Goal: Task Accomplishment & Management: Manage account settings

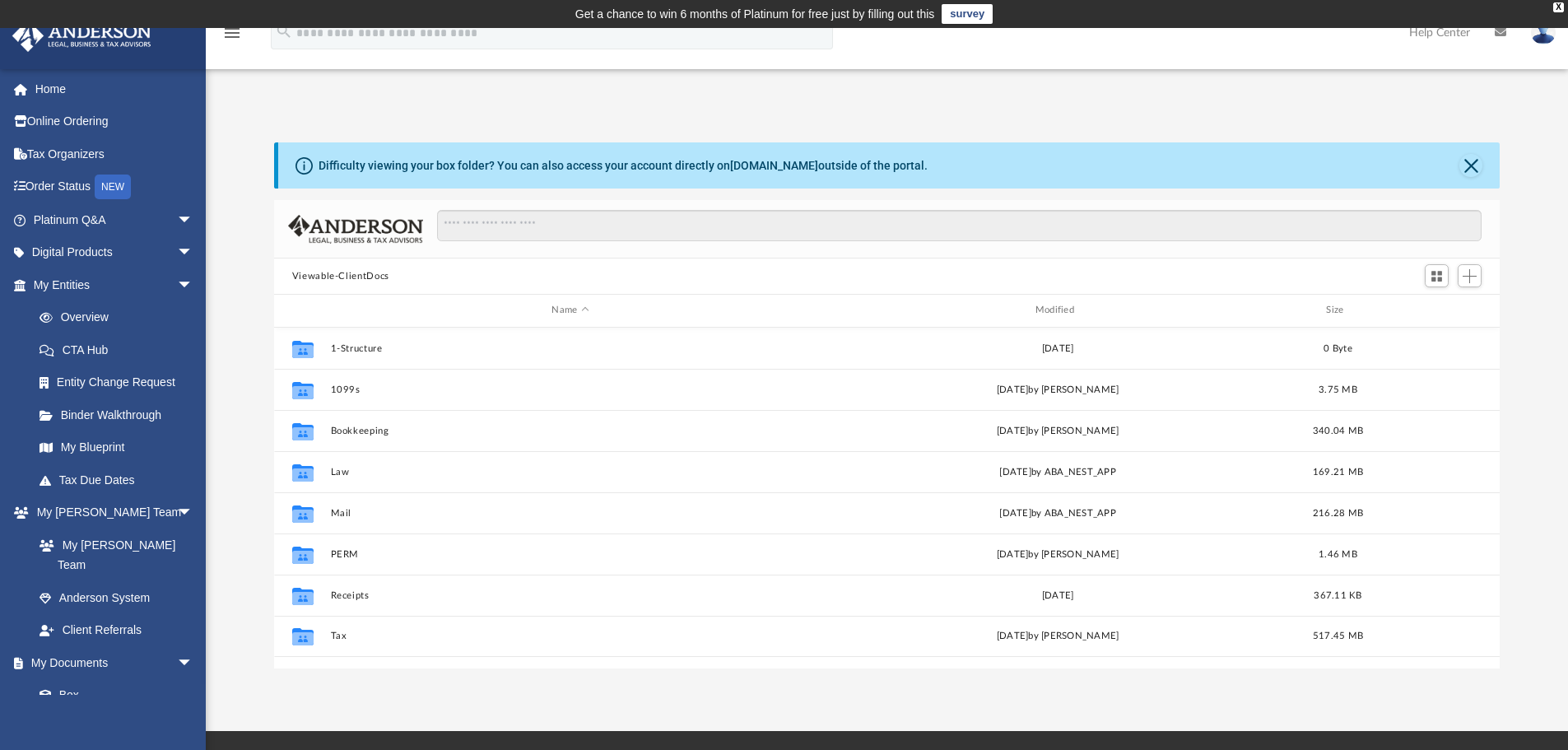
scroll to position [362, 1213]
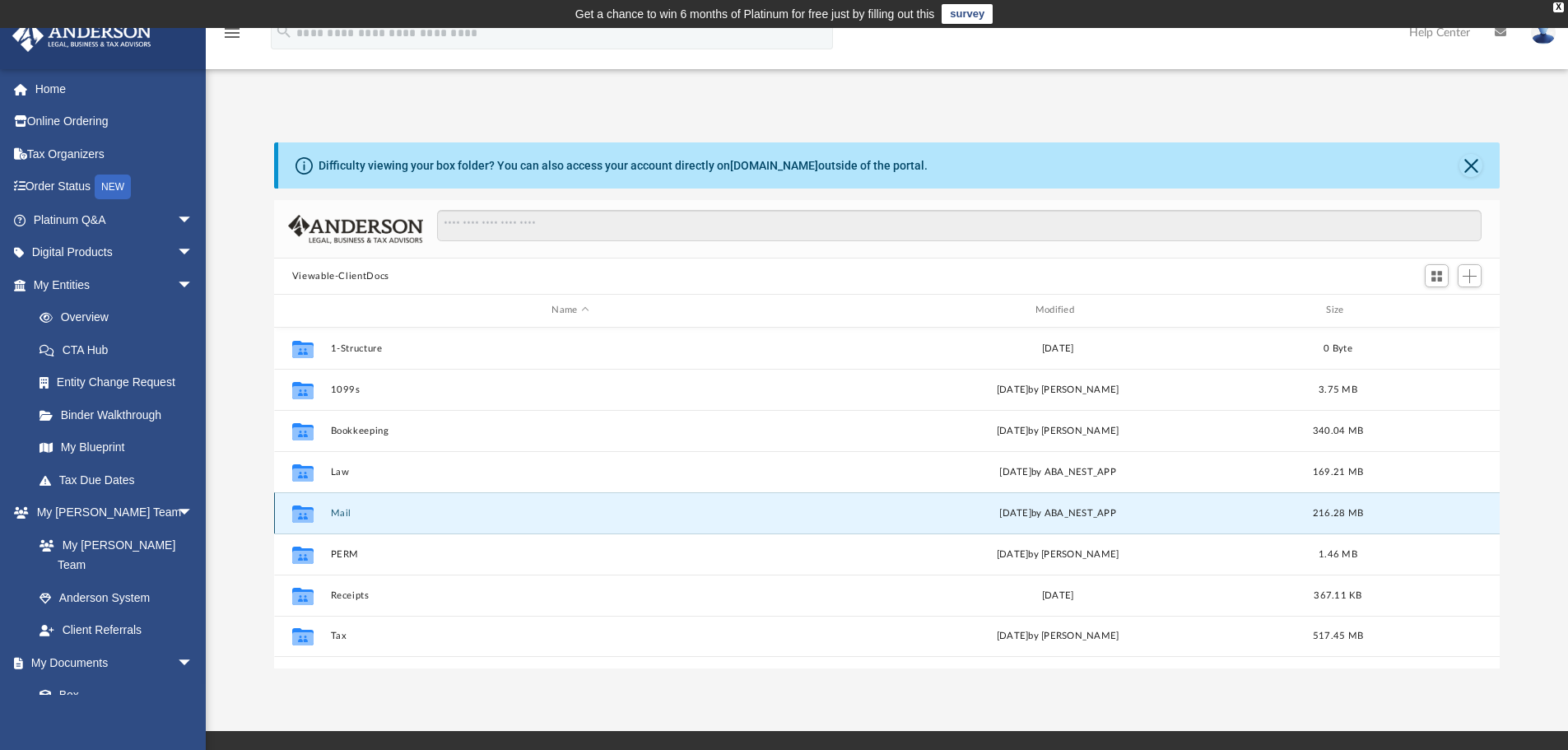
click at [342, 513] on button "Mail" at bounding box center [570, 513] width 480 height 11
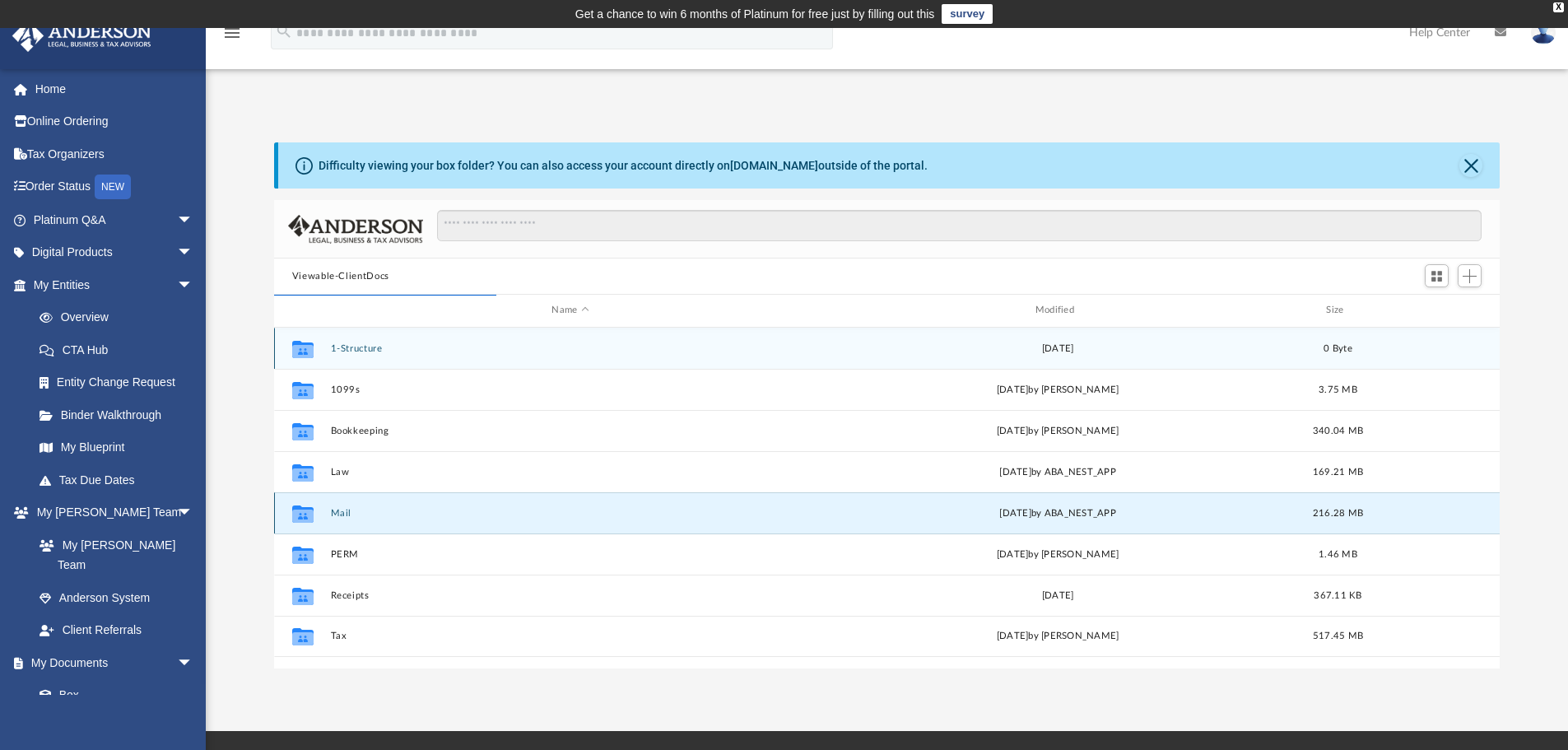
scroll to position [311, 1213]
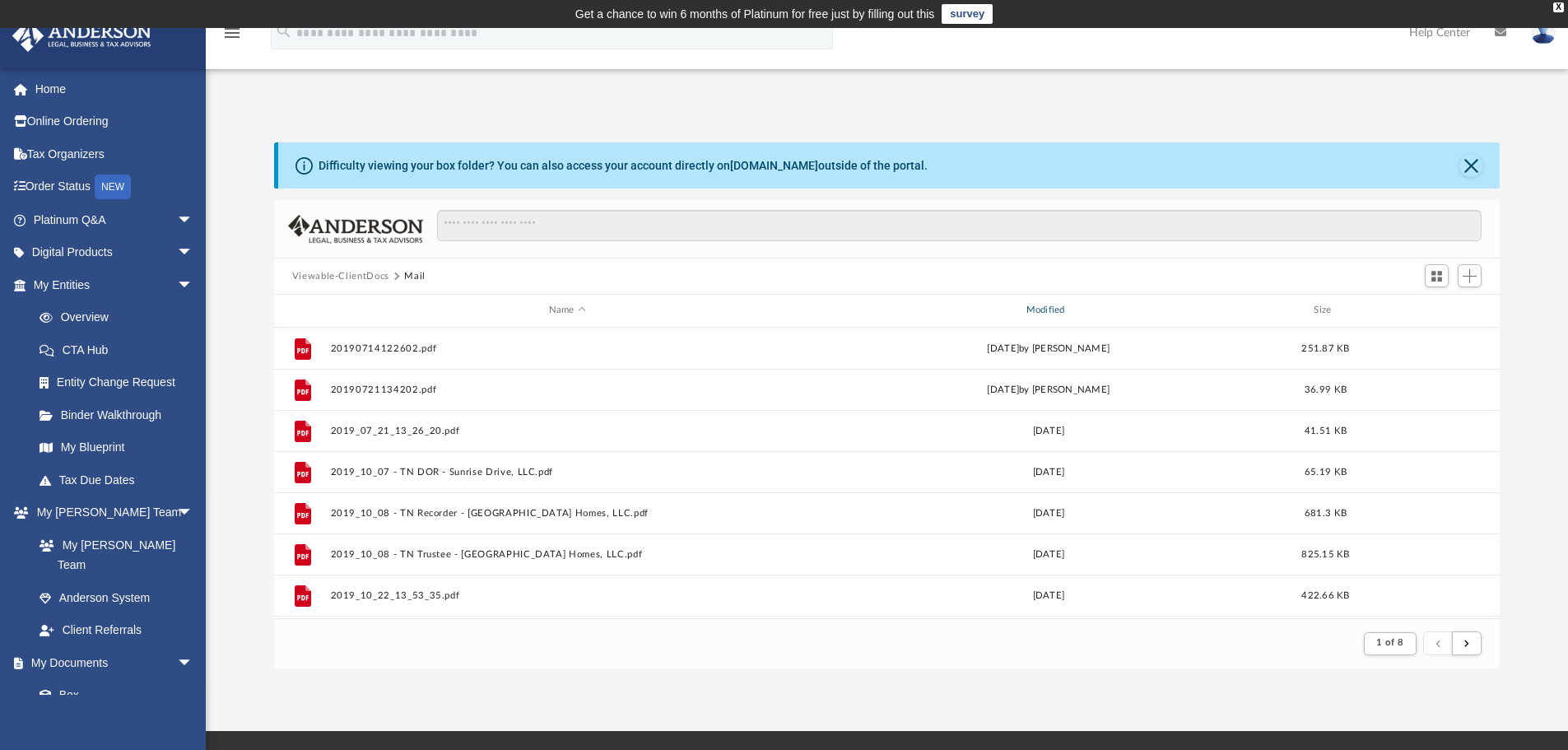
click at [1060, 312] on div "Modified" at bounding box center [1048, 310] width 474 height 15
click at [1053, 311] on div "Modified" at bounding box center [1048, 310] width 474 height 15
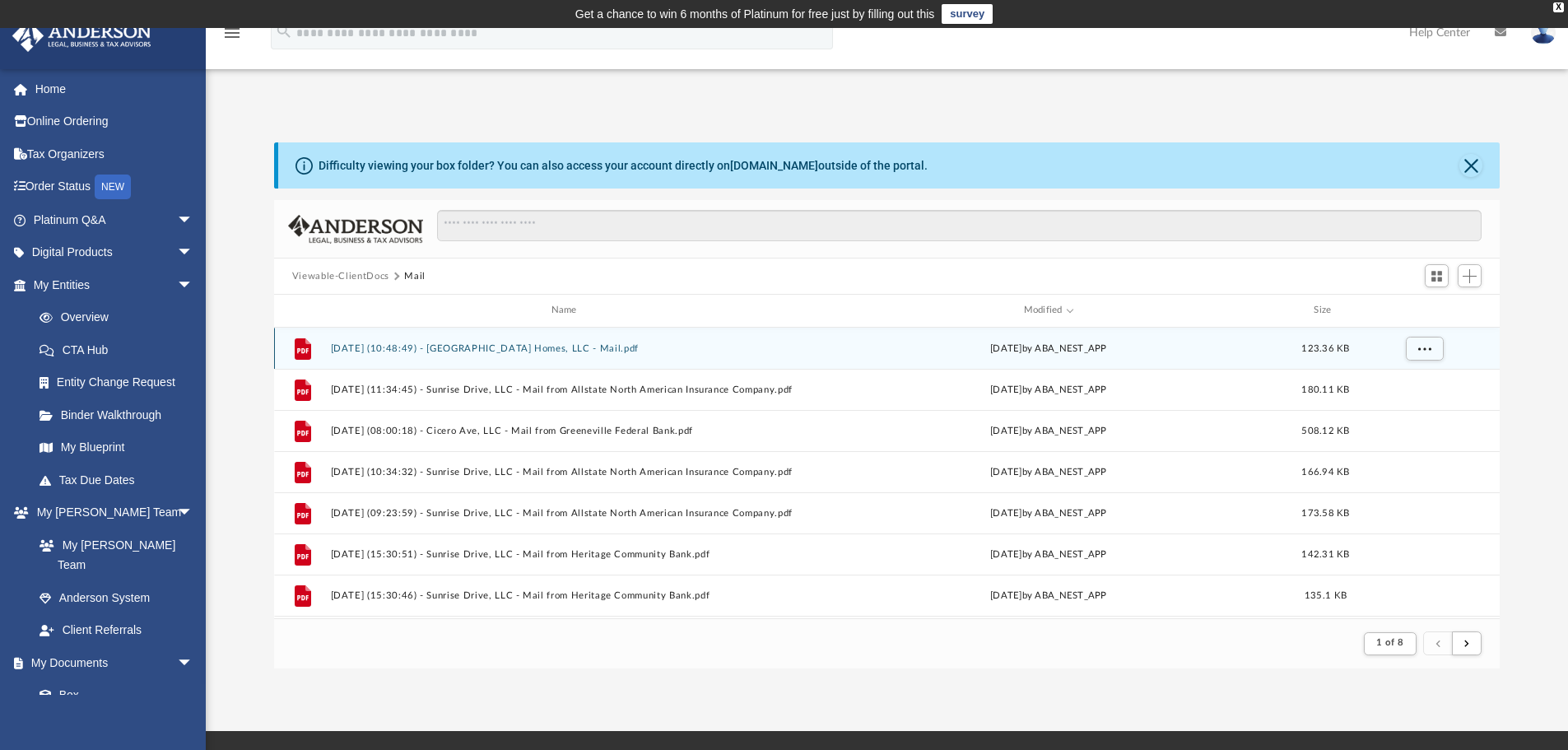
click at [496, 352] on button "[DATE] (10:48:49) - [GEOGRAPHIC_DATA] Homes, LLC - Mail.pdf" at bounding box center [567, 348] width 474 height 11
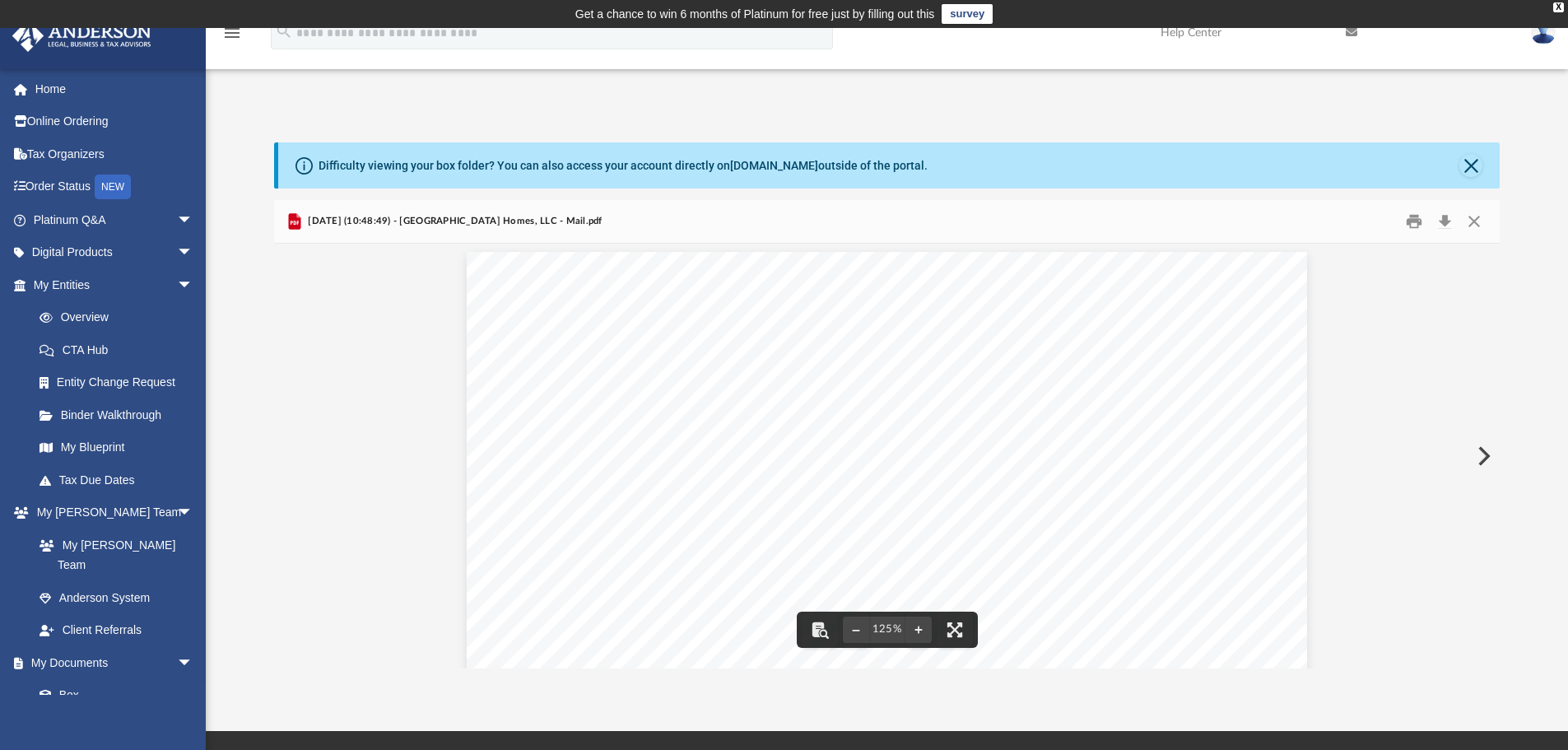
scroll to position [0, 0]
click at [1421, 225] on button "Print" at bounding box center [1414, 222] width 33 height 26
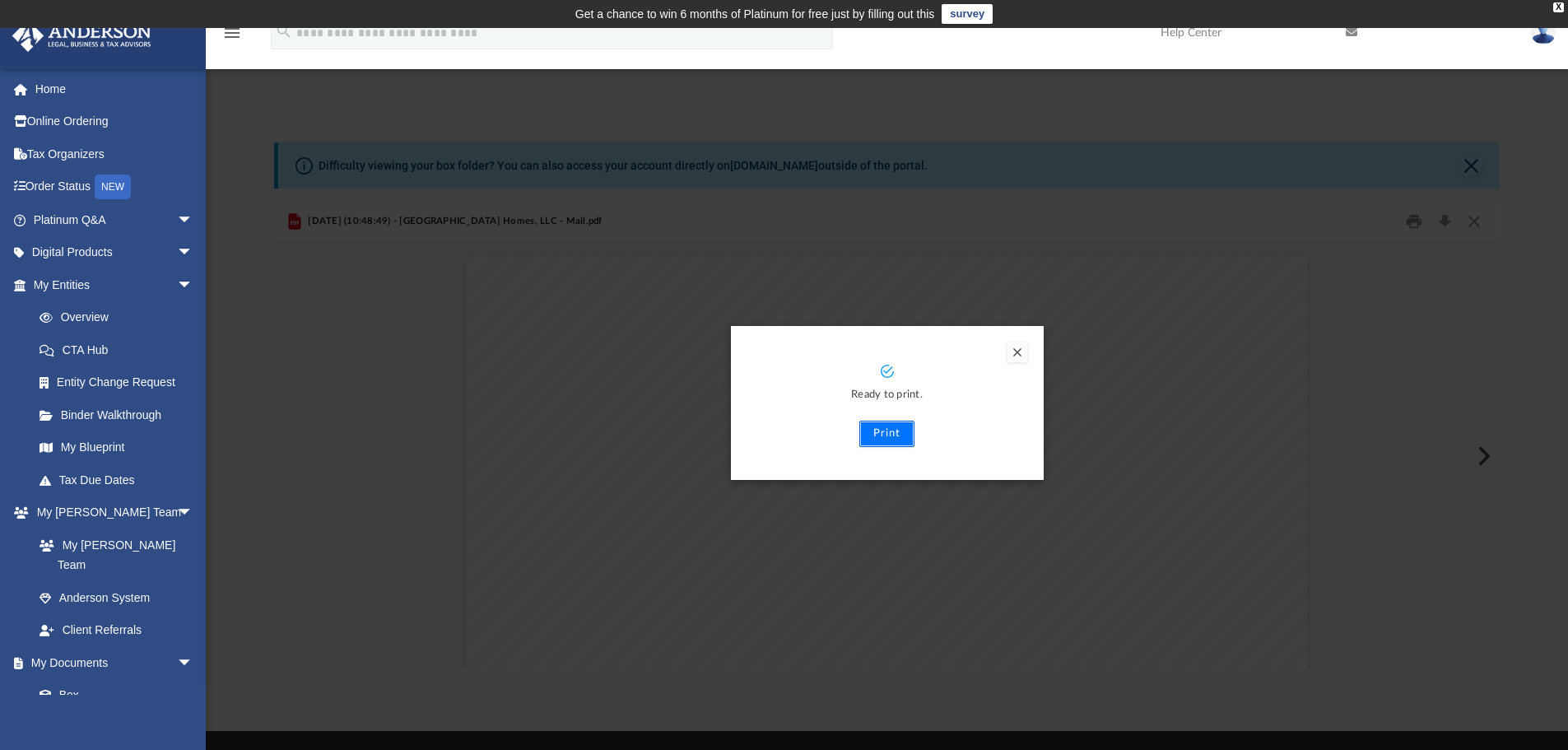
click at [904, 438] on button "Print" at bounding box center [887, 433] width 55 height 27
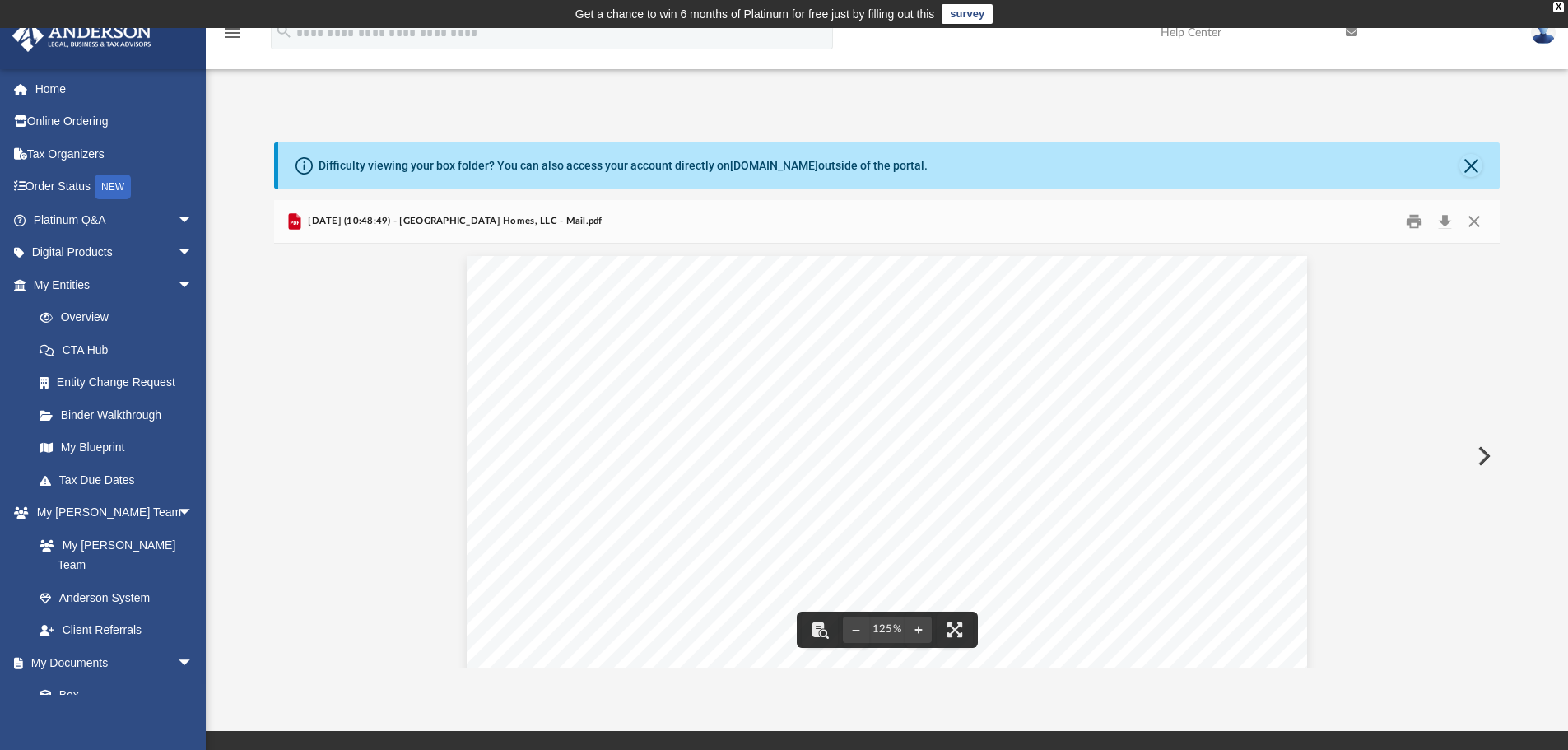
click at [1484, 449] on button "Preview" at bounding box center [1482, 456] width 36 height 46
click at [1483, 452] on button "Preview" at bounding box center [1482, 456] width 36 height 46
click at [1482, 449] on button "Preview" at bounding box center [1482, 456] width 36 height 46
click at [1484, 457] on button "Preview" at bounding box center [1482, 456] width 36 height 46
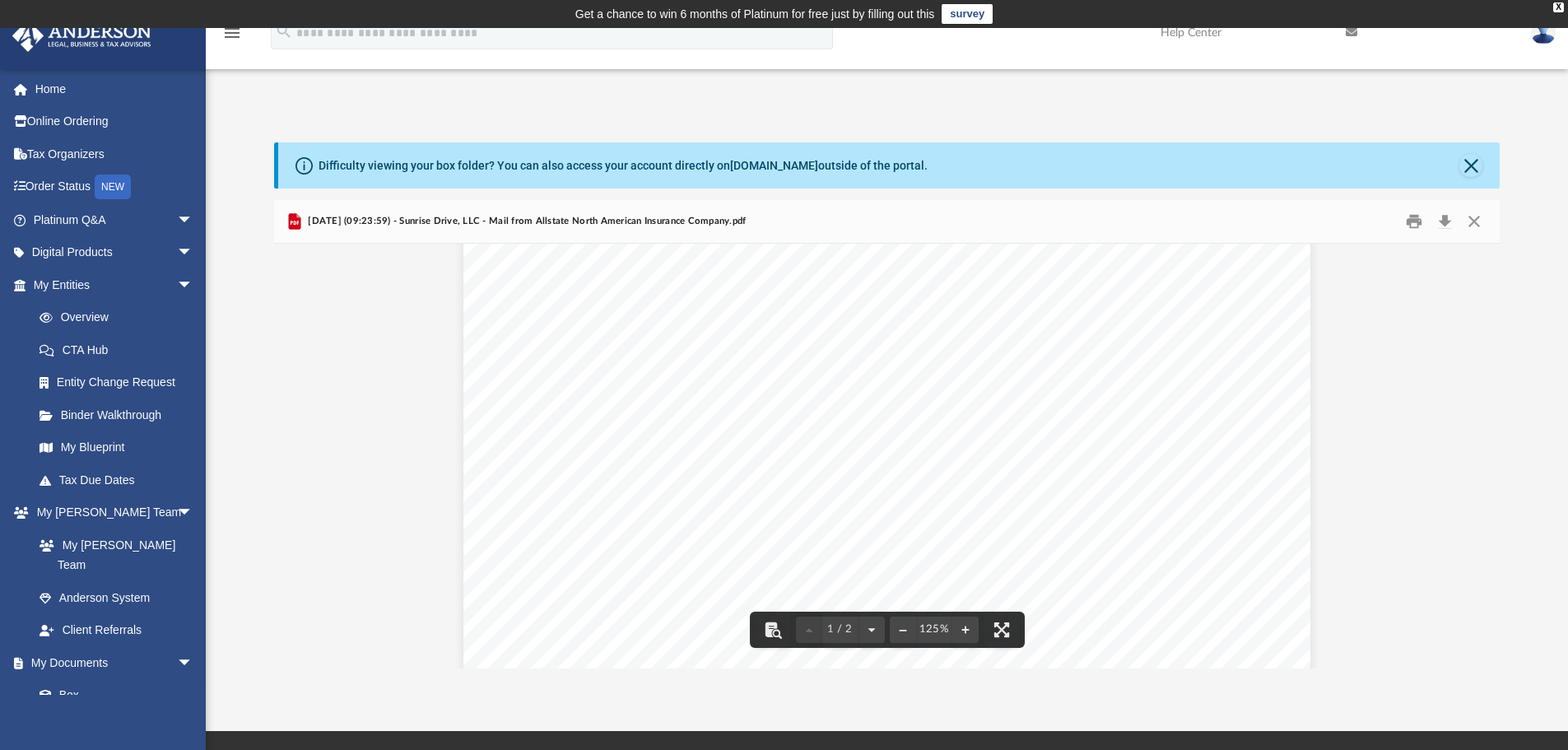
scroll to position [658, 0]
click at [290, 451] on button "Preview" at bounding box center [292, 456] width 36 height 46
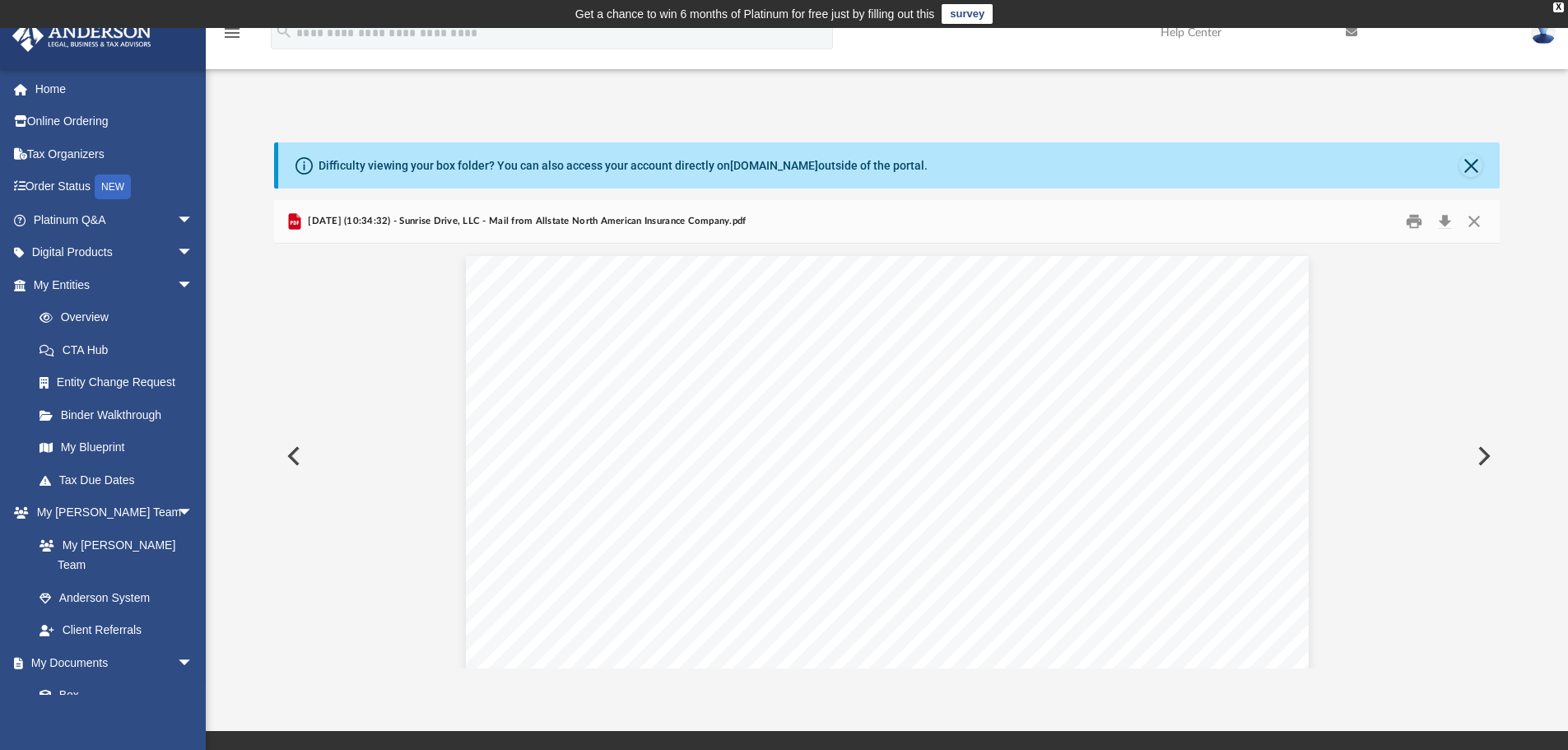
scroll to position [1094, 0]
click at [290, 451] on button "Preview" at bounding box center [292, 456] width 36 height 46
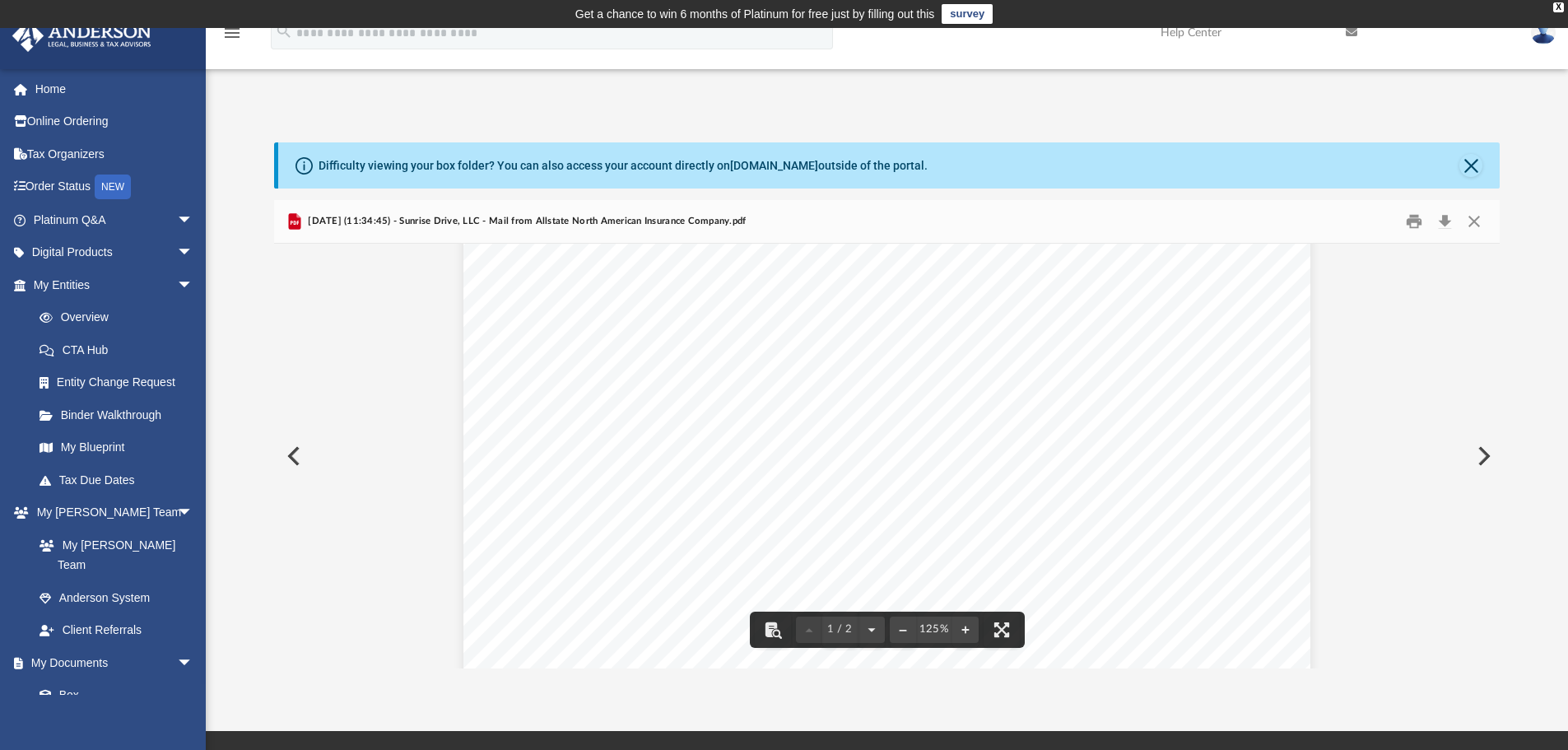
scroll to position [412, 0]
click at [293, 456] on button "Preview" at bounding box center [292, 456] width 36 height 46
click at [1488, 455] on button "Preview" at bounding box center [1482, 456] width 36 height 46
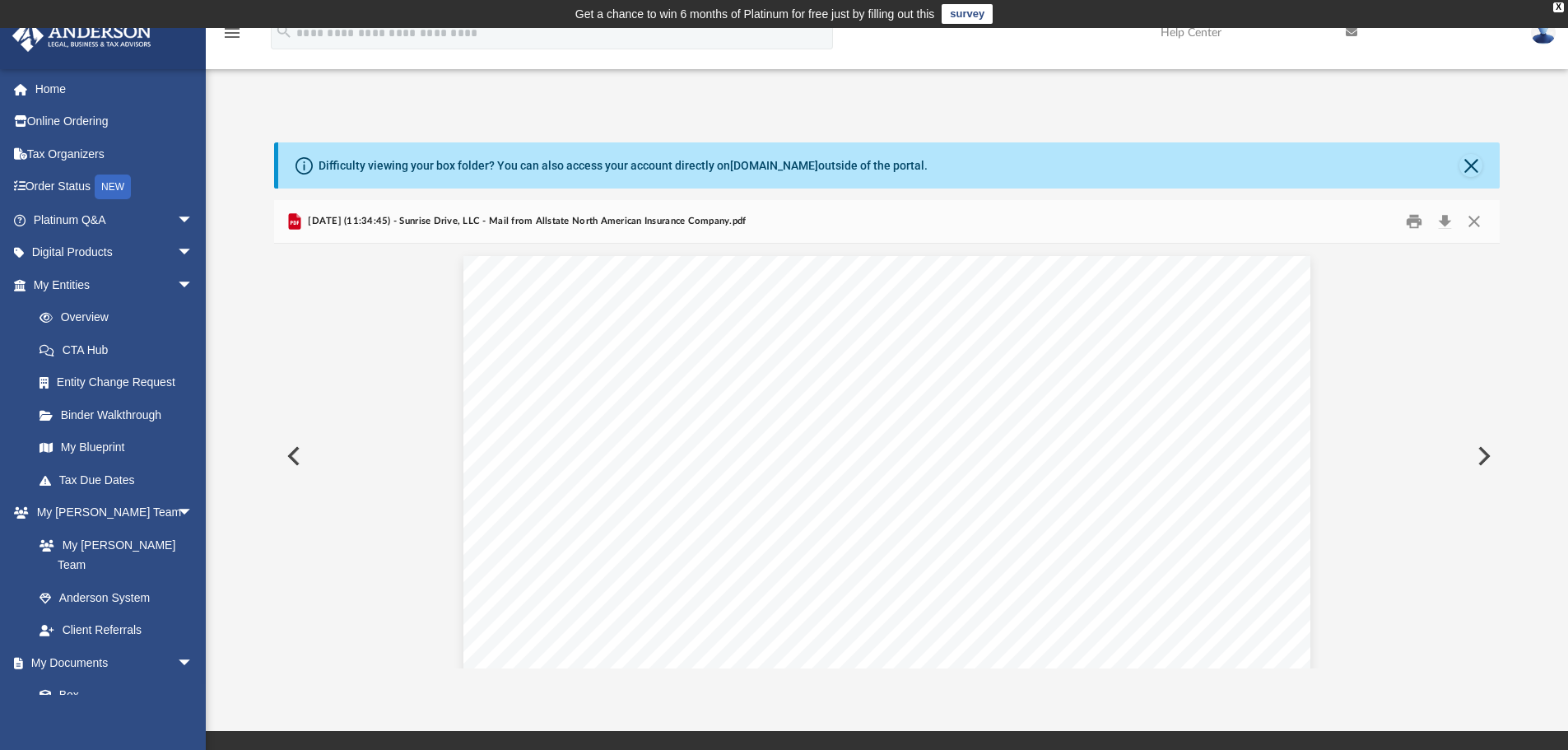
click at [1488, 455] on button "Preview" at bounding box center [1482, 456] width 36 height 46
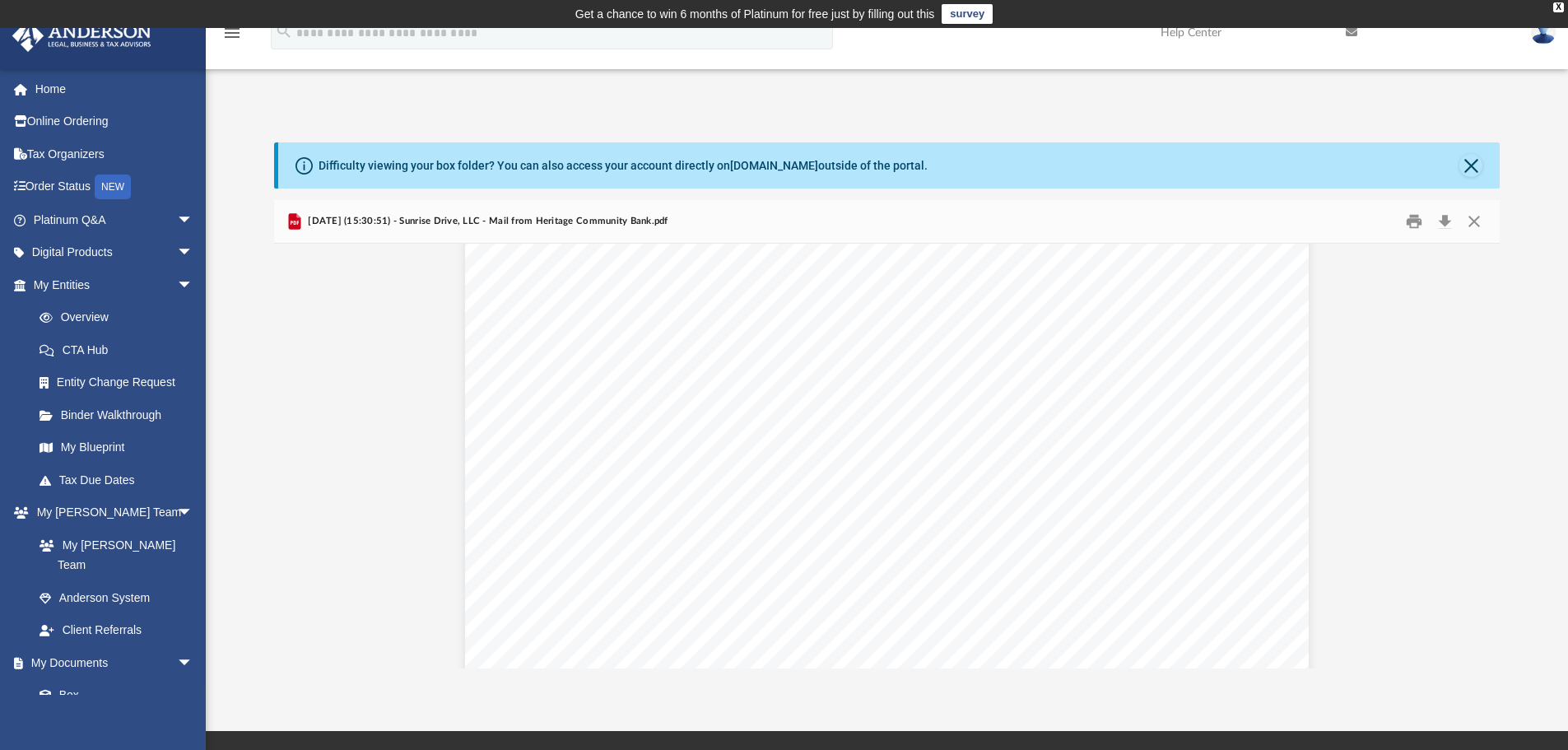
scroll to position [268, 0]
click at [1483, 452] on button "Preview" at bounding box center [1482, 456] width 36 height 46
click at [1481, 450] on button "Preview" at bounding box center [1482, 456] width 36 height 46
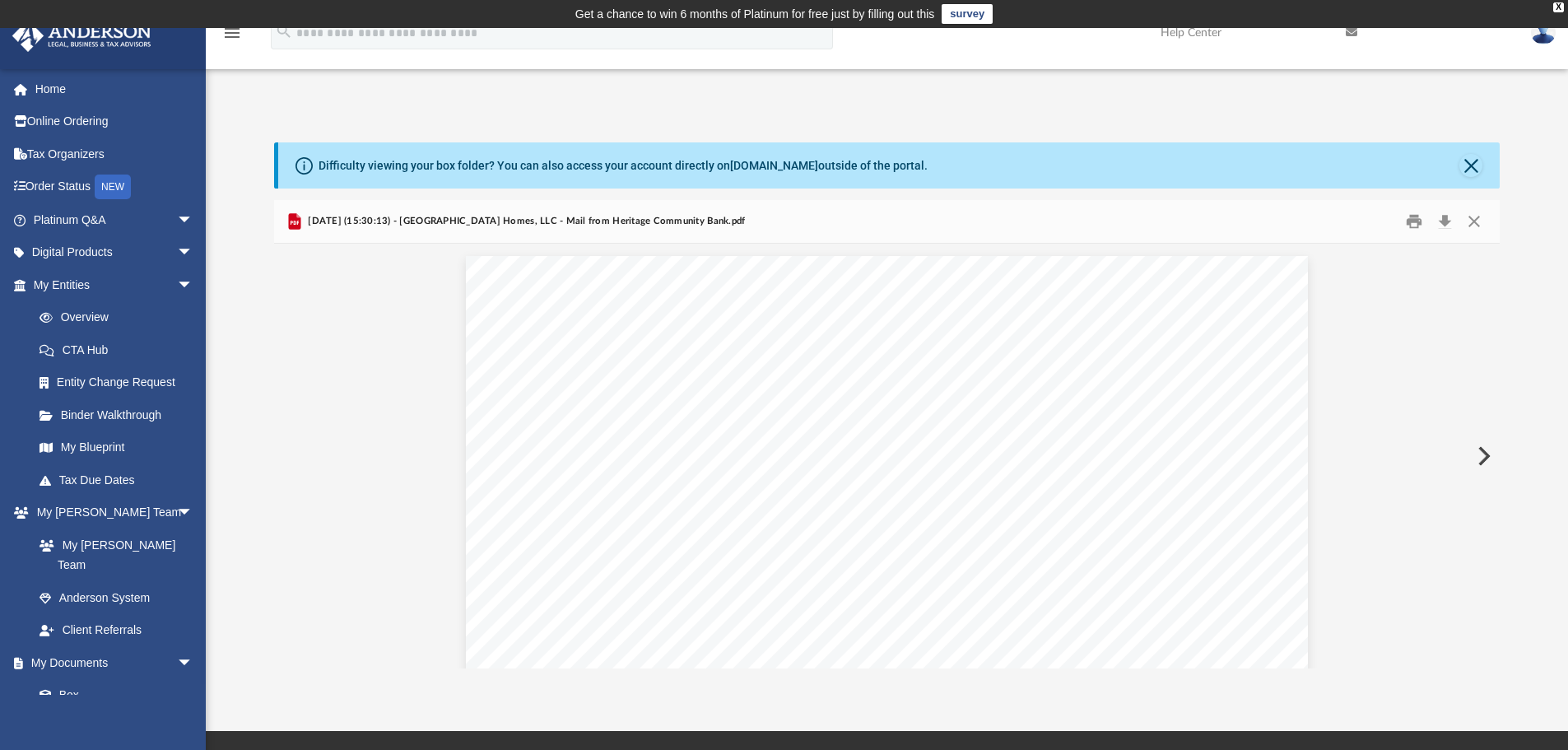
click at [1481, 450] on button "Preview" at bounding box center [1482, 456] width 36 height 46
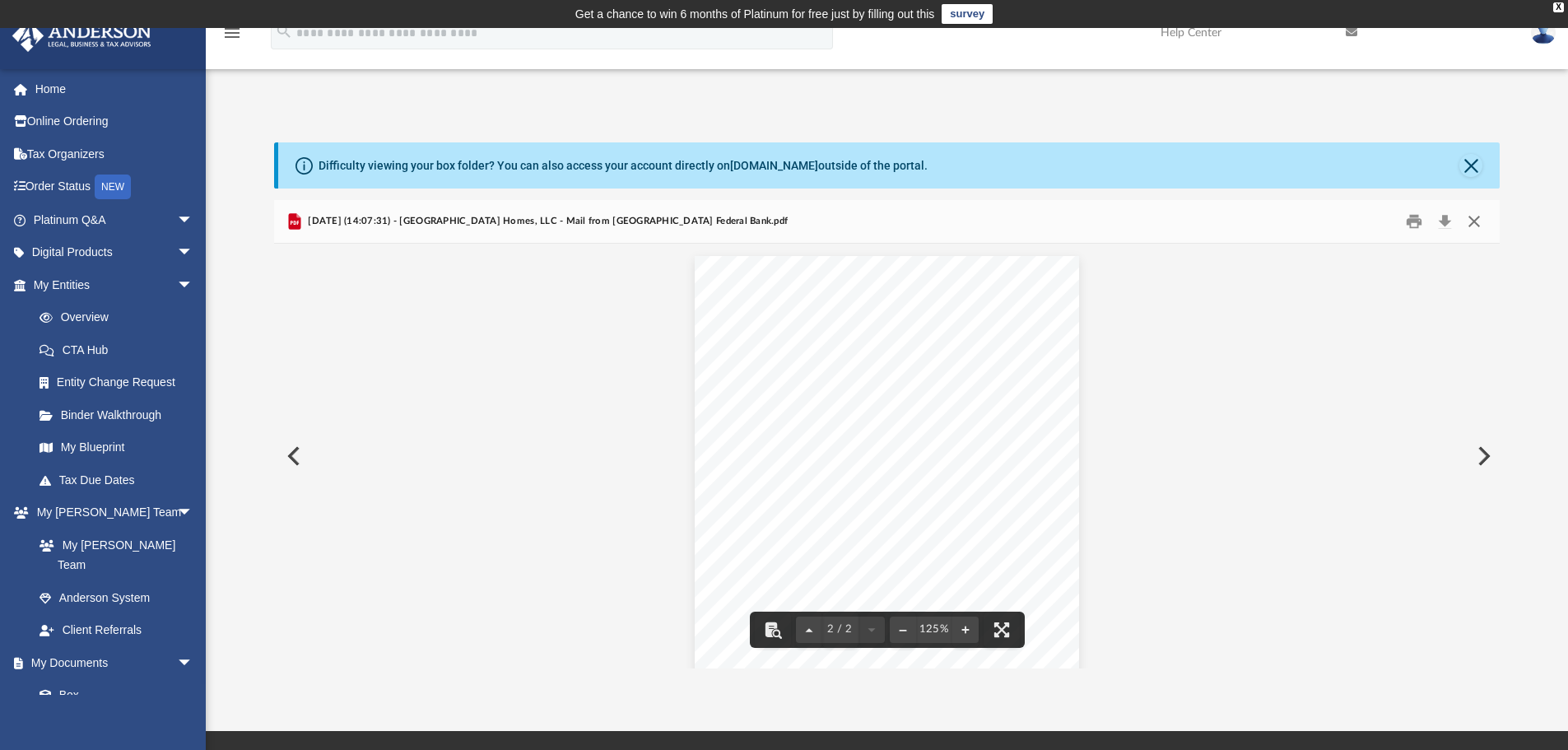
click at [1479, 225] on button "Close" at bounding box center [1474, 222] width 30 height 26
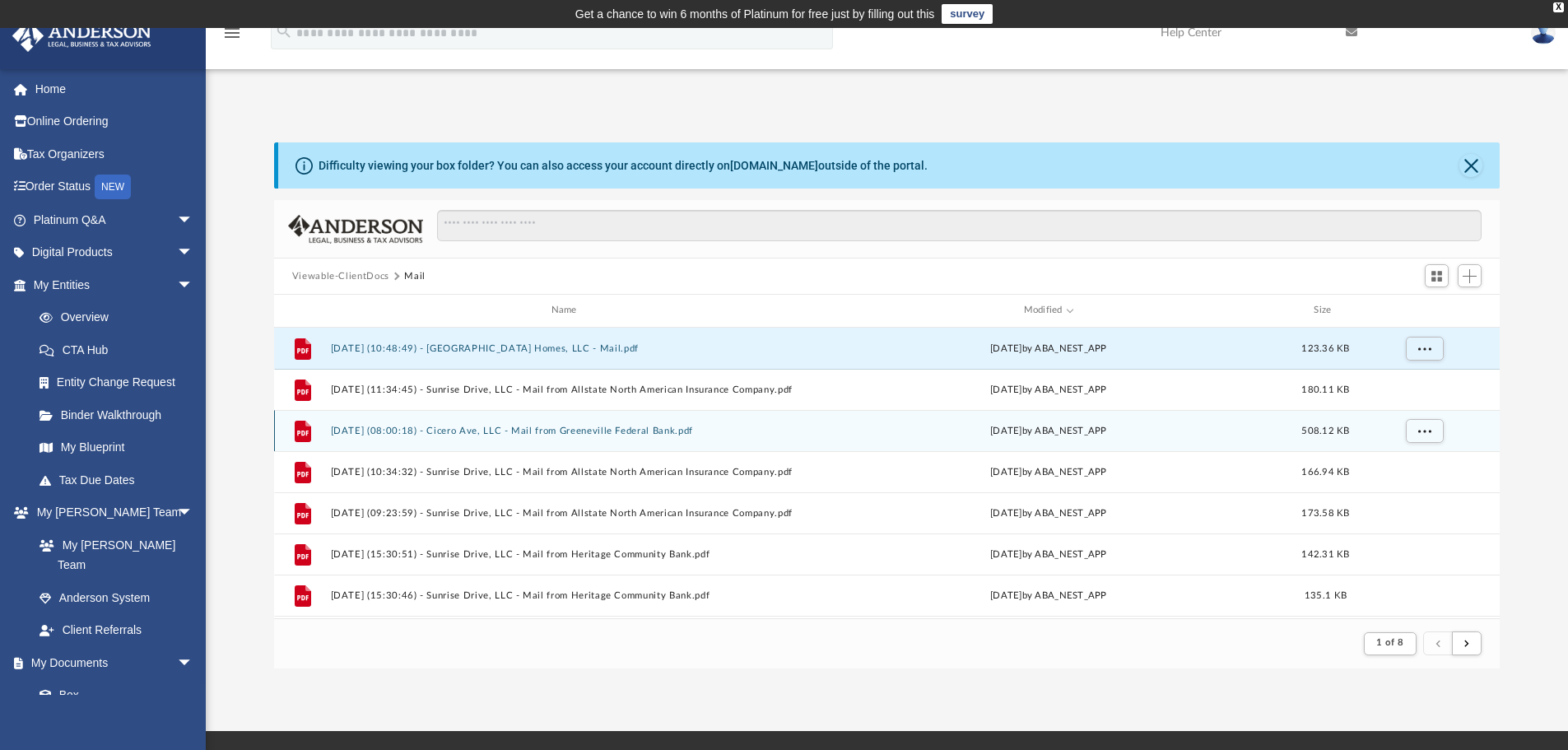
click at [686, 432] on button "[DATE] (08:00:18) - Cicero Ave, LLC - Mail from Greeneville Federal Bank.pdf" at bounding box center [567, 431] width 474 height 11
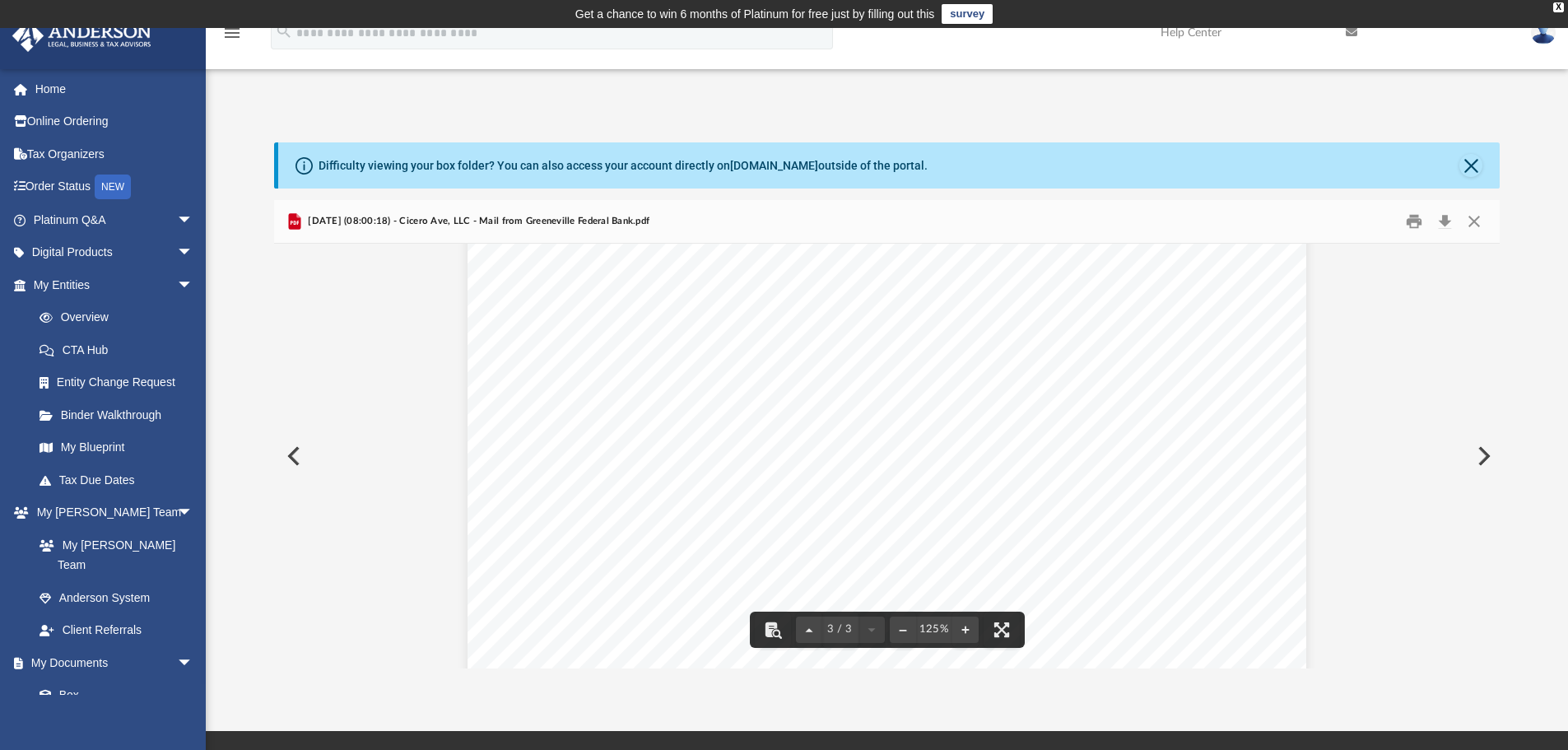
scroll to position [2364, 0]
click at [1477, 169] on button "Close" at bounding box center [1470, 165] width 23 height 23
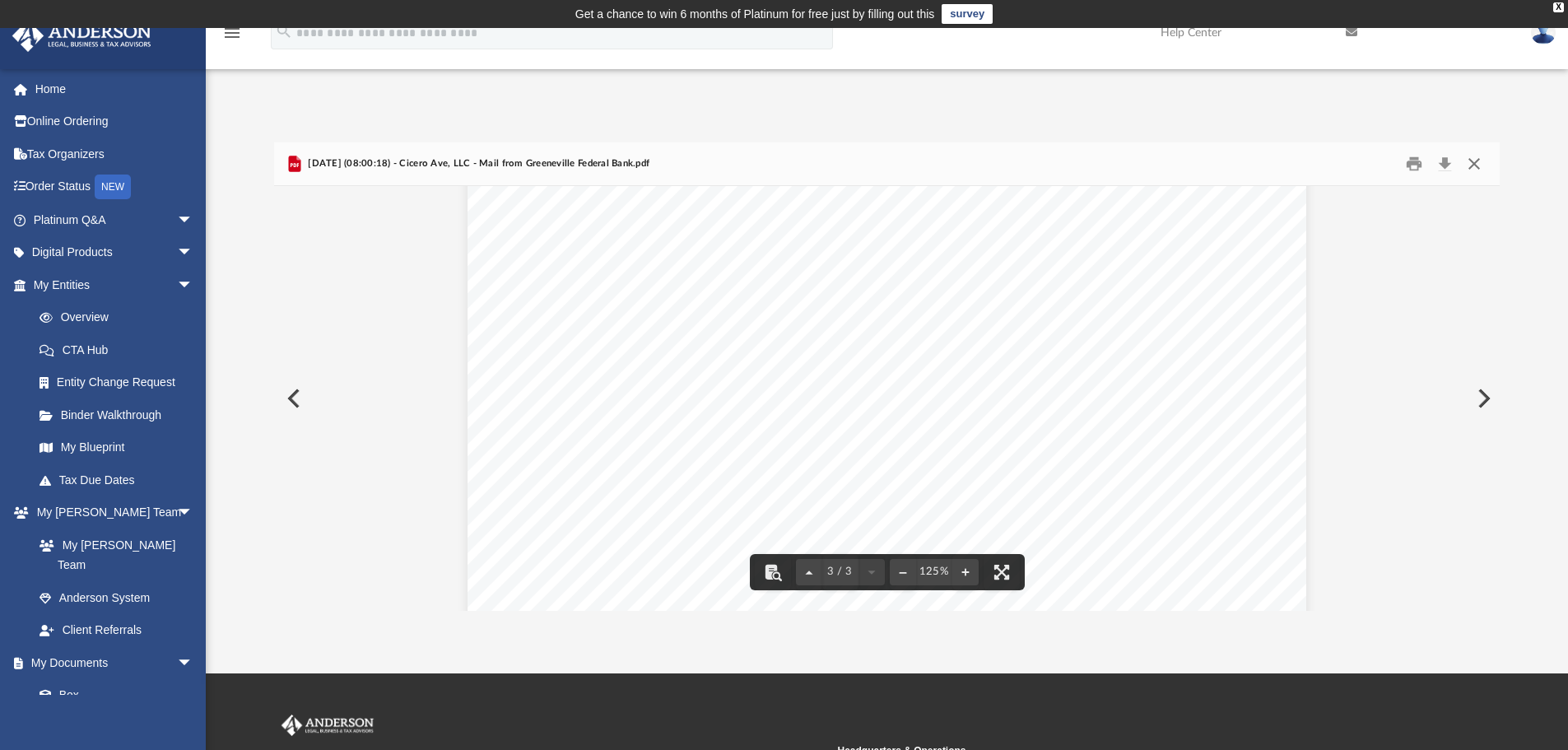
click at [1473, 166] on button "Close" at bounding box center [1474, 164] width 30 height 26
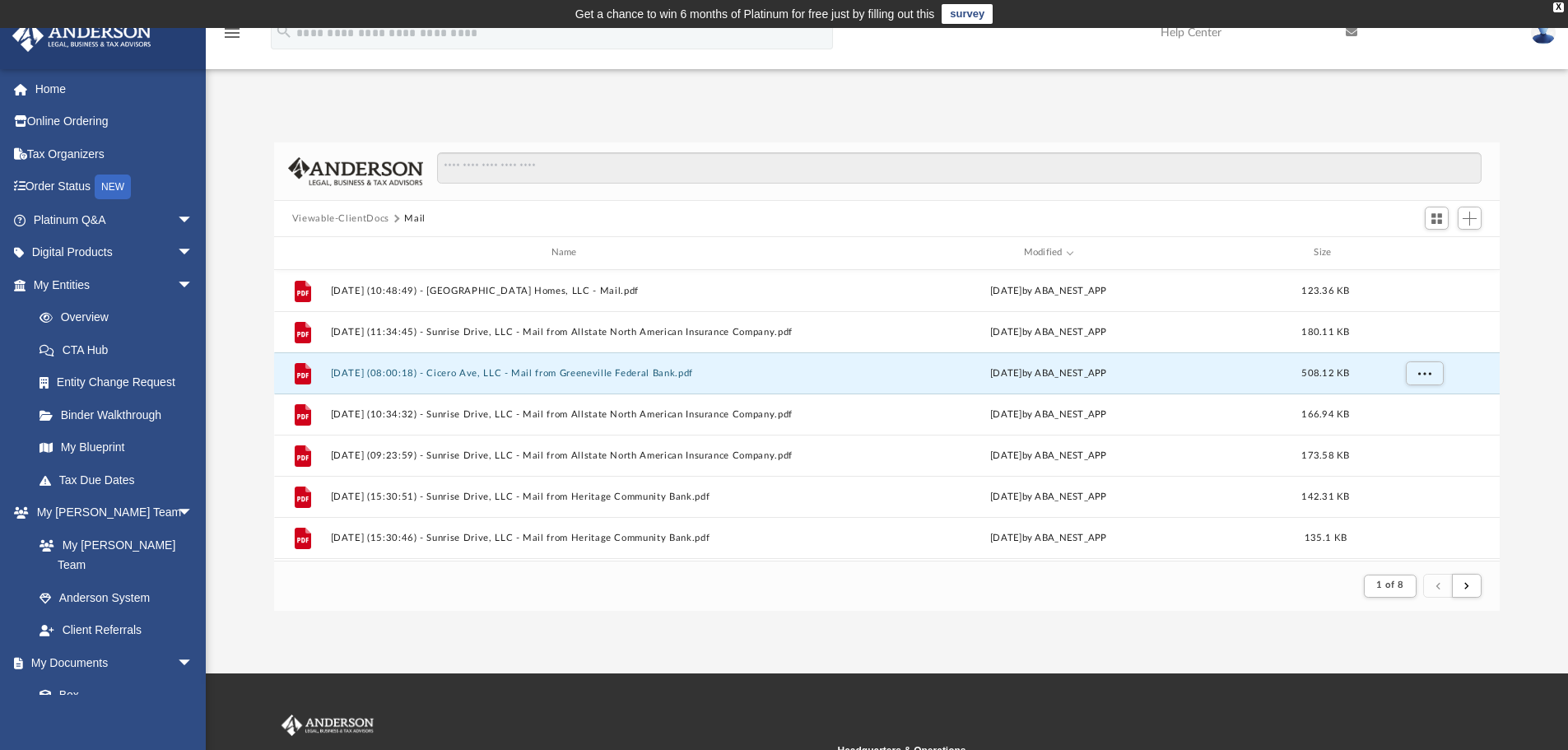
click at [1543, 33] on img at bounding box center [1543, 33] width 25 height 24
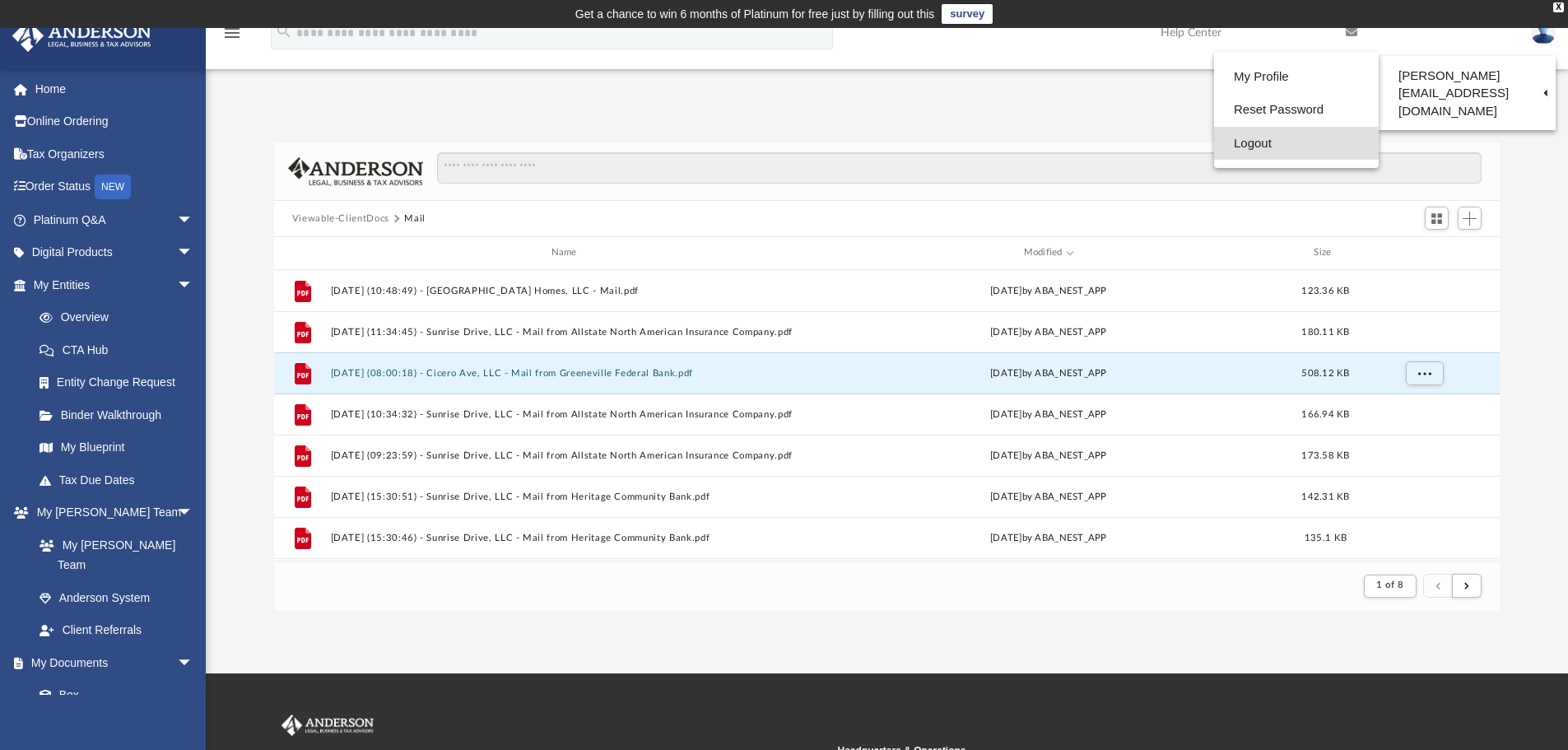
click at [1232, 144] on link "Logout" at bounding box center [1296, 143] width 164 height 33
